Goal: Task Accomplishment & Management: Manage account settings

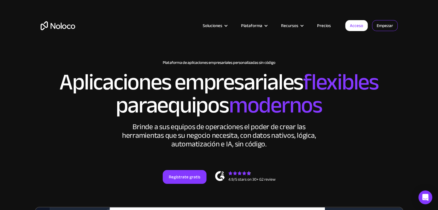
click at [385, 26] on font "Empezar" at bounding box center [384, 26] width 16 height 8
click at [358, 25] on font "Acceso" at bounding box center [356, 26] width 13 height 8
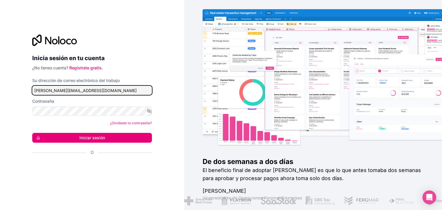
click at [105, 92] on input "[PERSON_NAME][EMAIL_ADDRESS][DOMAIN_NAME]" at bounding box center [92, 90] width 120 height 9
type input "[PERSON_NAME][EMAIL_ADDRESS][DOMAIN_NAME]"
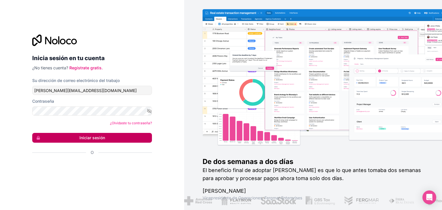
click at [84, 138] on font "Iniciar sesión" at bounding box center [92, 137] width 26 height 5
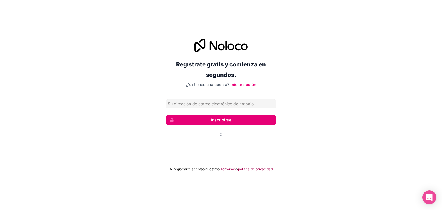
click at [171, 100] on input "Dirección de correo electrónico" at bounding box center [221, 103] width 110 height 9
type input "[PERSON_NAME][EMAIL_ADDRESS][DOMAIN_NAME]"
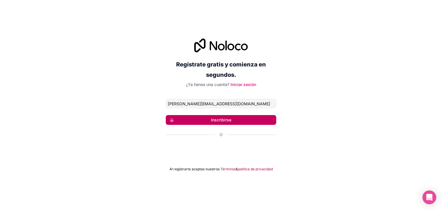
click at [222, 122] on font "Inscribirse" at bounding box center [221, 119] width 20 height 5
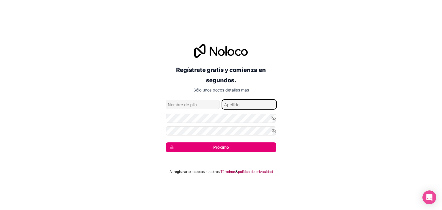
type input "[PERSON_NAME][EMAIL_ADDRESS][DOMAIN_NAME]"
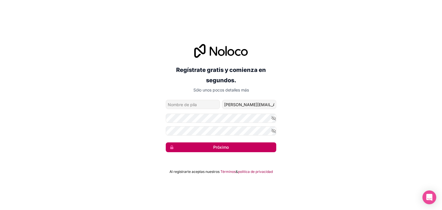
click at [207, 146] on button "Próximo" at bounding box center [221, 147] width 110 height 10
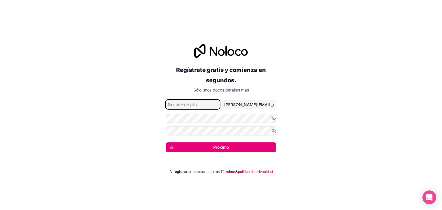
click at [185, 107] on input "nombre de pila" at bounding box center [193, 104] width 54 height 9
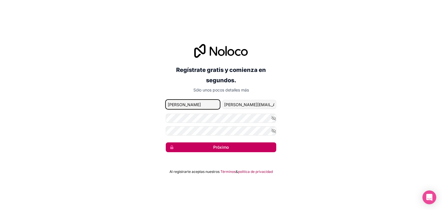
type input "juan"
click at [229, 146] on button "Próximo" at bounding box center [221, 147] width 110 height 10
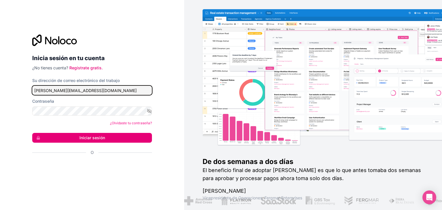
click at [82, 89] on input "[PERSON_NAME][EMAIL_ADDRESS][DOMAIN_NAME]" at bounding box center [92, 90] width 120 height 9
type input "[PERSON_NAME][EMAIL_ADDRESS][DOMAIN_NAME]"
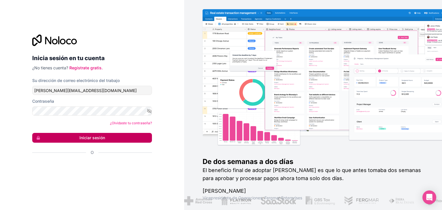
click at [75, 140] on button "Iniciar sesión" at bounding box center [92, 138] width 120 height 10
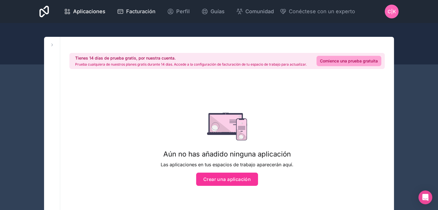
click at [132, 11] on font "Facturación" at bounding box center [140, 11] width 29 height 6
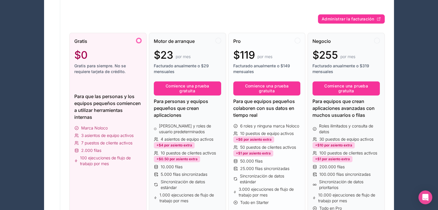
scroll to position [86, 0]
